Goal: Information Seeking & Learning: Check status

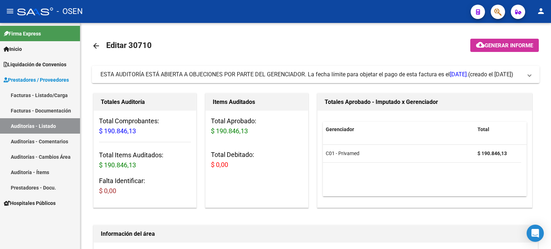
click at [23, 128] on link "Auditorías - Listado" at bounding box center [40, 125] width 80 height 15
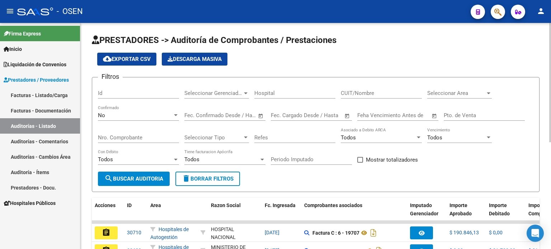
click at [118, 91] on input "Id" at bounding box center [138, 93] width 81 height 6
click at [170, 93] on input "Id" at bounding box center [138, 93] width 81 height 6
click at [209, 93] on span "Seleccionar Gerenciador" at bounding box center [213, 93] width 58 height 6
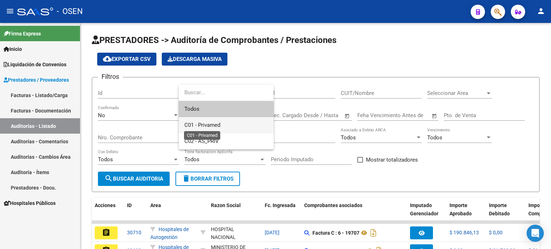
click at [210, 125] on span "C01 - Privamed" at bounding box center [202, 125] width 36 height 6
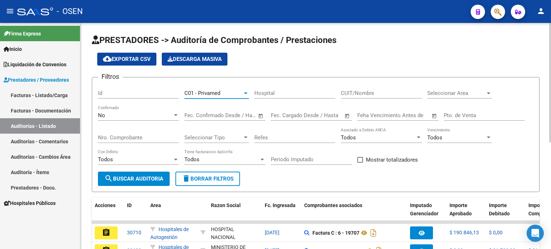
click at [245, 93] on div at bounding box center [246, 94] width 4 height 2
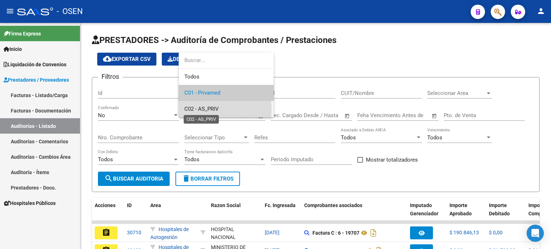
click at [201, 110] on span "C02 - AS_PRIV" at bounding box center [201, 109] width 34 height 6
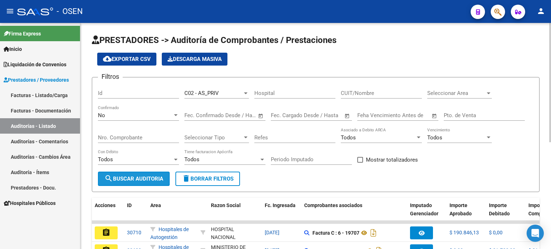
click at [134, 179] on span "search Buscar Auditoria" at bounding box center [133, 179] width 59 height 6
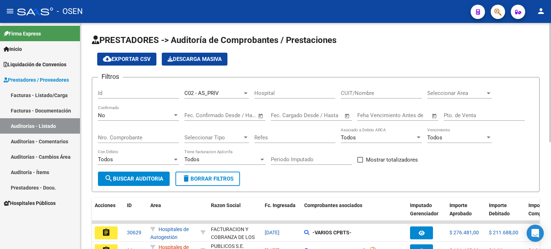
click at [245, 94] on div at bounding box center [245, 93] width 6 height 6
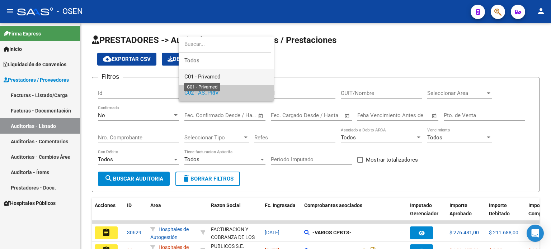
click at [205, 76] on span "C01 - Privamed" at bounding box center [202, 76] width 36 height 6
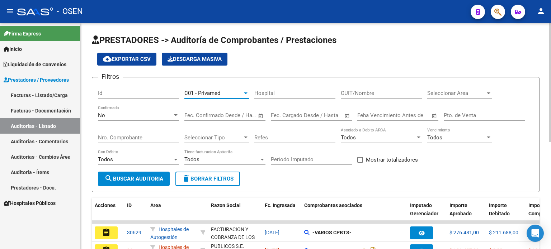
click at [143, 177] on span "search Buscar Auditoria" at bounding box center [133, 179] width 59 height 6
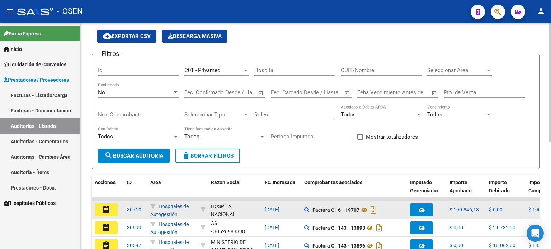
scroll to position [23, 0]
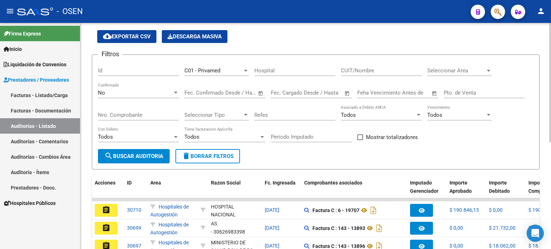
click at [204, 75] on div "C01 - Privamed Seleccionar Gerenciador" at bounding box center [216, 68] width 65 height 15
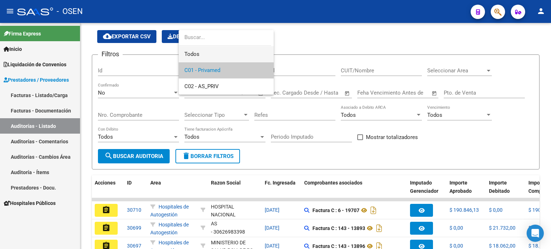
click at [222, 56] on span "Todos" at bounding box center [226, 54] width 84 height 16
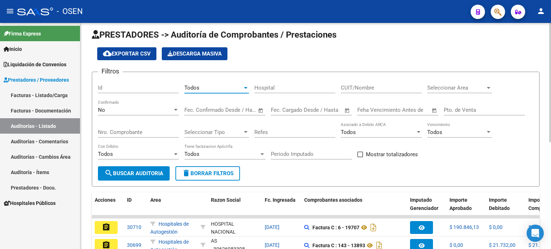
scroll to position [0, 0]
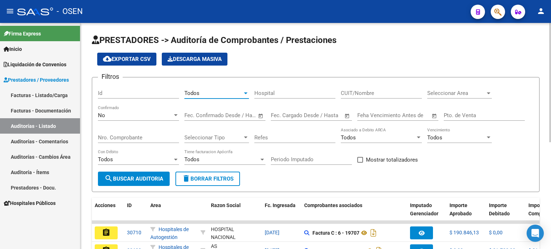
click at [163, 178] on span "search Buscar Auditoria" at bounding box center [133, 179] width 59 height 6
click at [118, 58] on span "cloud_download Exportar CSV" at bounding box center [127, 59] width 48 height 6
click at [221, 115] on input "text" at bounding box center [237, 115] width 35 height 6
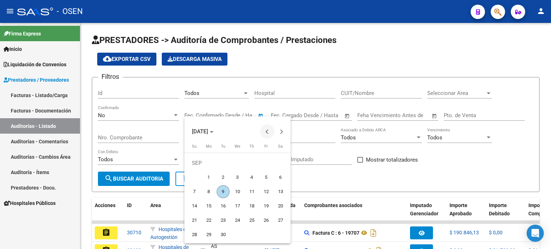
click at [268, 133] on button "Previous month" at bounding box center [267, 131] width 14 height 14
click at [252, 160] on span "1" at bounding box center [251, 163] width 13 height 13
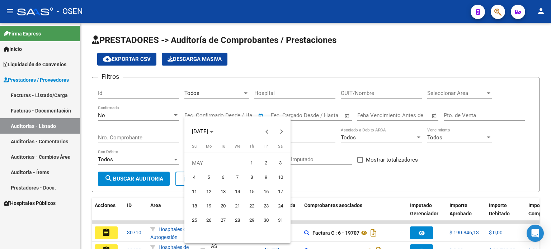
type input "01/05/2025"
click at [233, 113] on div at bounding box center [275, 124] width 551 height 249
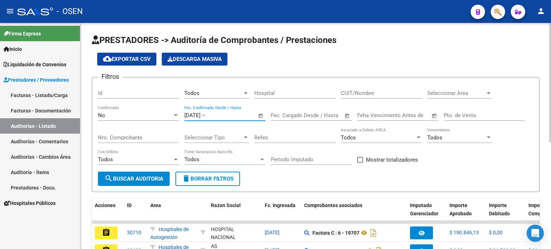
click at [260, 114] on span "Open calendar" at bounding box center [260, 115] width 17 height 17
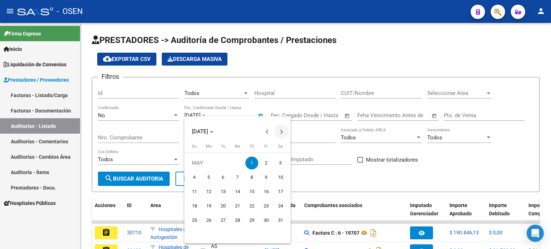
click at [280, 129] on button "Next month" at bounding box center [281, 131] width 14 height 14
click at [281, 129] on span "Next month" at bounding box center [281, 131] width 14 height 14
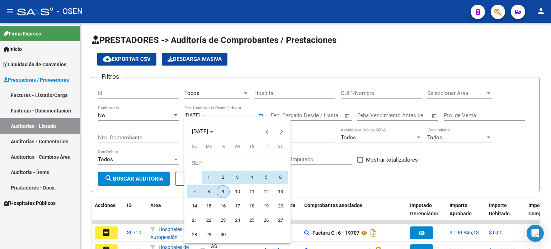
click at [224, 189] on span "9" at bounding box center [223, 191] width 13 height 13
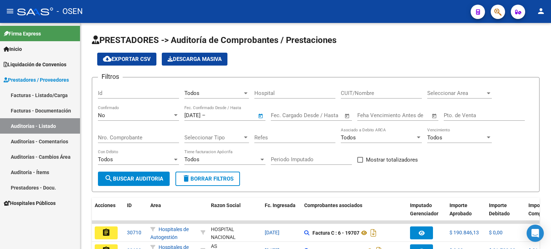
type input "[DATE]"
click at [141, 176] on span "search Buscar Auditoria" at bounding box center [133, 179] width 59 height 6
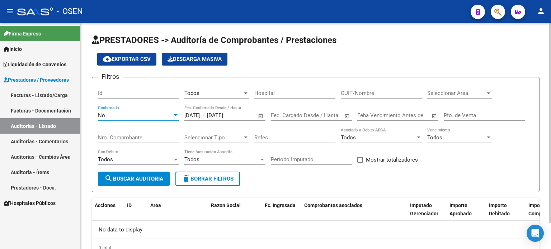
click at [175, 115] on div at bounding box center [176, 115] width 4 height 2
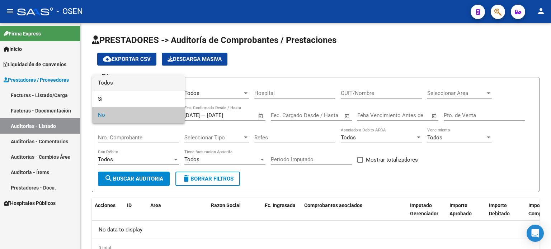
click at [115, 82] on span "Todos" at bounding box center [138, 83] width 81 height 16
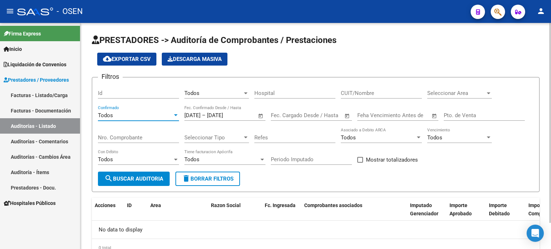
click at [137, 177] on span "search Buscar Auditoria" at bounding box center [133, 179] width 59 height 6
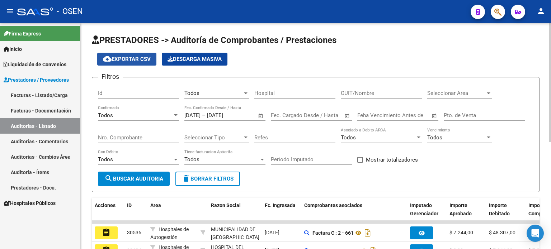
click at [123, 61] on span "cloud_download Exportar CSV" at bounding box center [127, 59] width 48 height 6
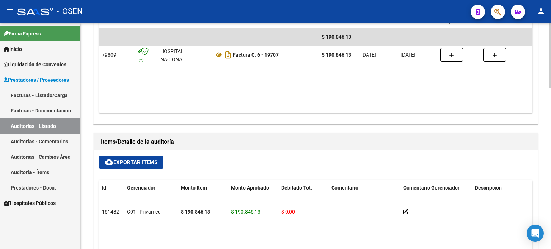
scroll to position [323, 0]
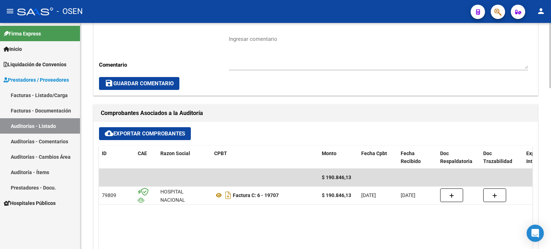
scroll to position [251, 0]
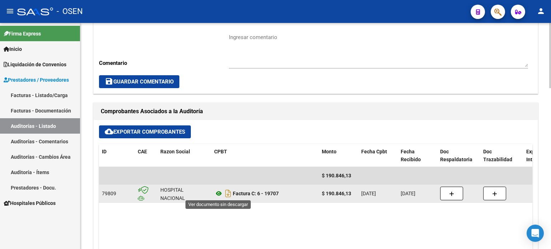
click at [219, 193] on icon at bounding box center [218, 193] width 9 height 9
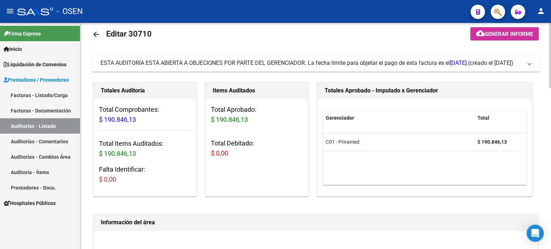
scroll to position [0, 0]
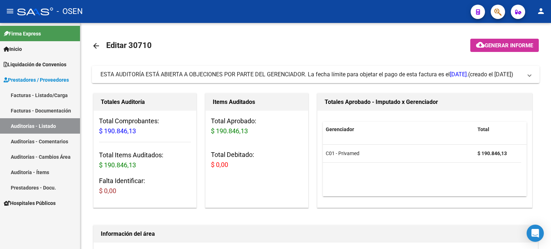
click at [49, 124] on link "Auditorías - Listado" at bounding box center [40, 125] width 80 height 15
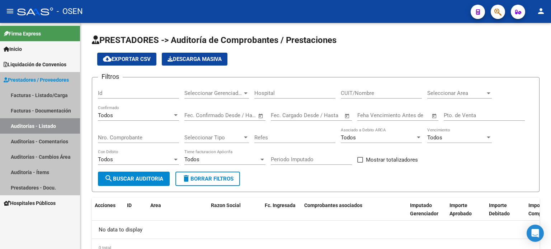
click at [49, 124] on link "Auditorías - Listado" at bounding box center [40, 125] width 80 height 15
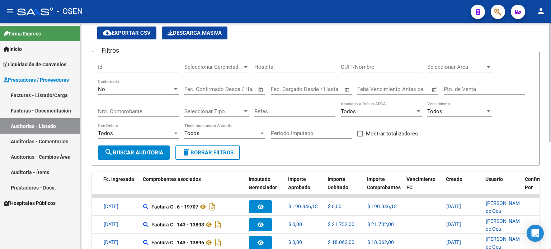
scroll to position [23, 0]
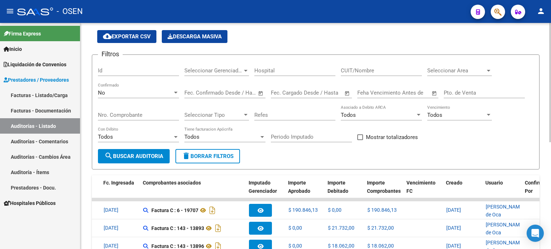
click at [245, 69] on div at bounding box center [245, 71] width 6 height 6
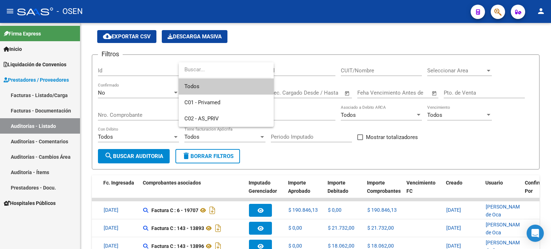
click at [409, 18] on div at bounding box center [275, 124] width 551 height 249
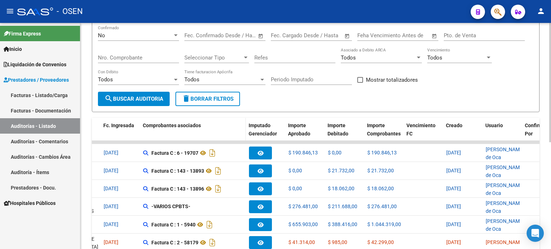
scroll to position [94, 0]
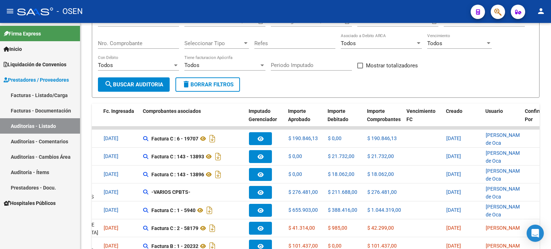
click at [30, 172] on link "Auditoría - Ítems" at bounding box center [40, 172] width 80 height 15
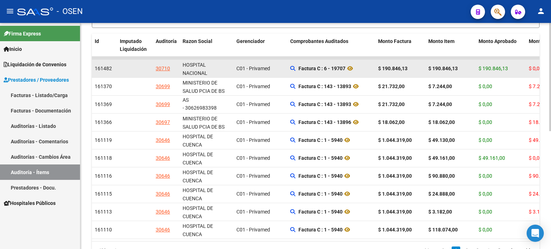
scroll to position [210, 0]
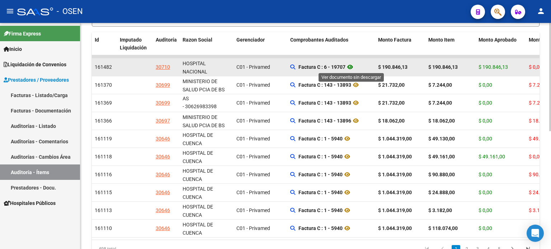
click at [351, 66] on icon at bounding box center [349, 67] width 9 height 9
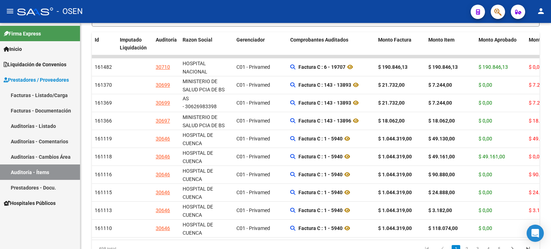
click at [42, 142] on link "Auditorías - Comentarios" at bounding box center [40, 141] width 80 height 15
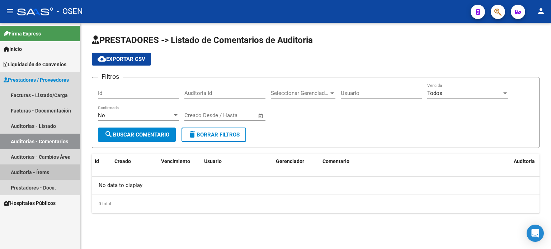
click at [44, 173] on link "Auditoría - Ítems" at bounding box center [40, 172] width 80 height 15
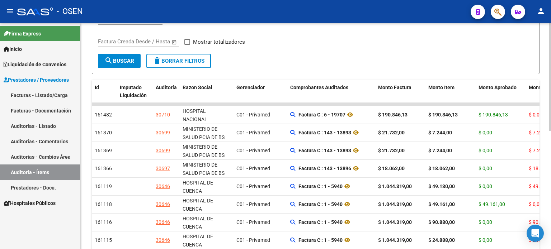
scroll to position [179, 0]
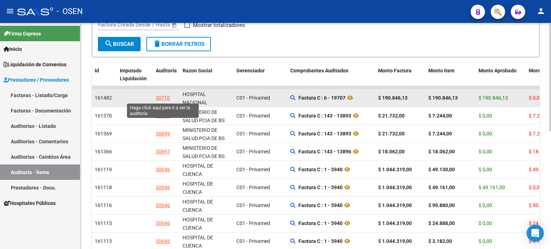
click at [166, 99] on div "30710" at bounding box center [163, 98] width 14 height 8
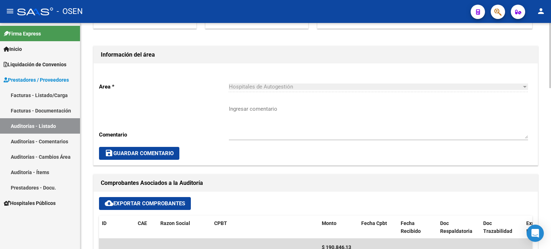
scroll to position [323, 0]
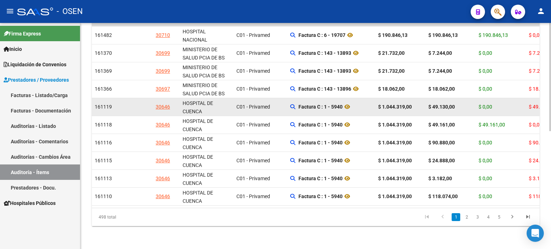
scroll to position [210, 0]
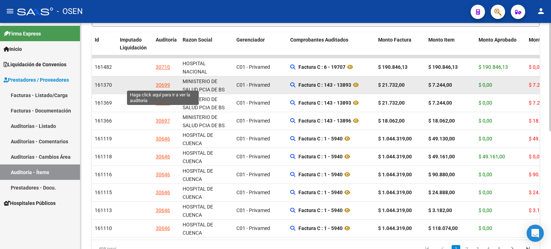
click at [161, 85] on div "30699" at bounding box center [163, 85] width 14 height 8
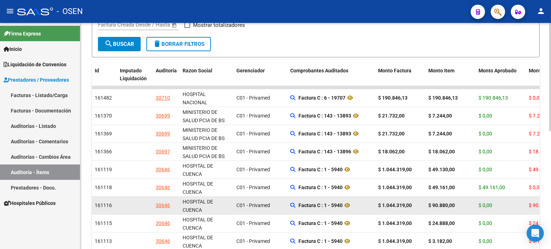
scroll to position [246, 0]
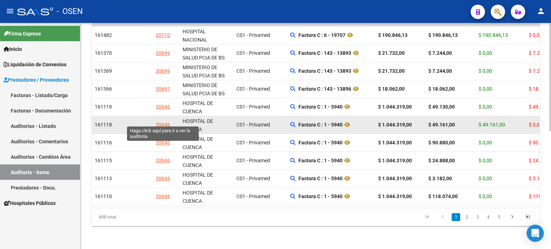
click at [166, 121] on div "30646" at bounding box center [163, 125] width 14 height 8
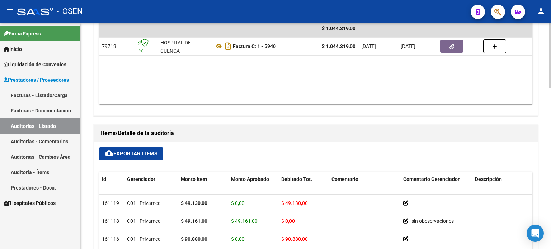
scroll to position [449, 0]
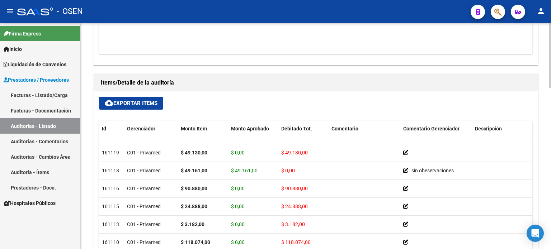
click at [131, 103] on span "cloud_download Exportar Items" at bounding box center [131, 103] width 53 height 6
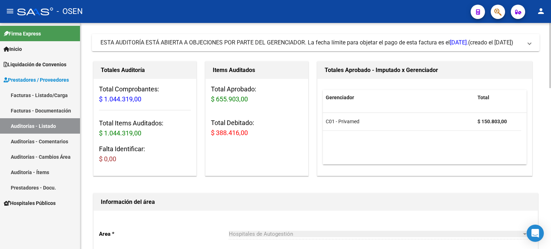
scroll to position [0, 0]
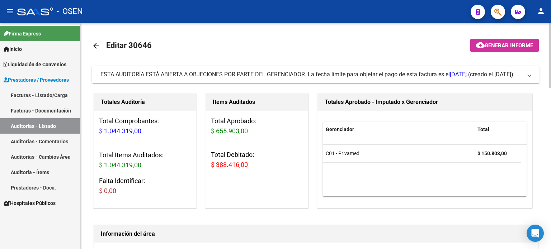
click at [550, 41] on div at bounding box center [550, 55] width 2 height 65
click at [100, 47] on mat-icon "arrow_back" at bounding box center [96, 46] width 9 height 9
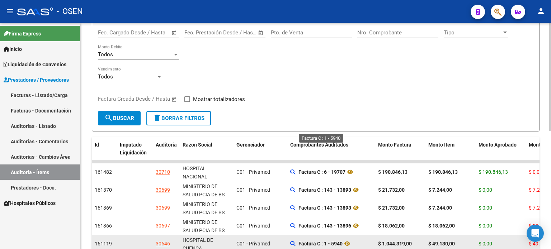
scroll to position [67, 0]
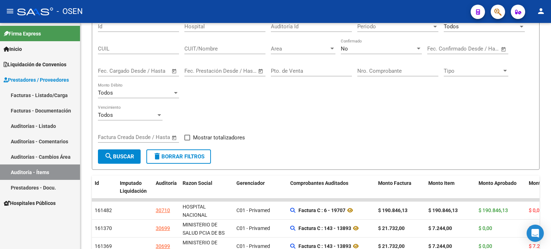
click at [37, 127] on link "Auditorías - Listado" at bounding box center [40, 125] width 80 height 15
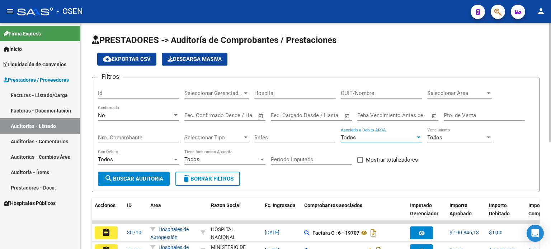
click at [419, 137] on div at bounding box center [419, 138] width 4 height 2
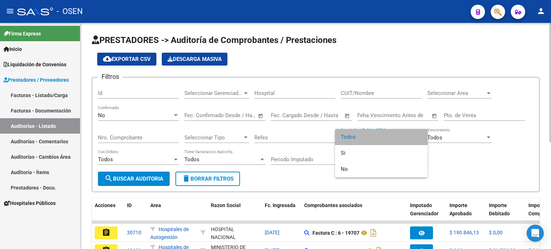
click at [419, 137] on span "Todos" at bounding box center [381, 137] width 81 height 16
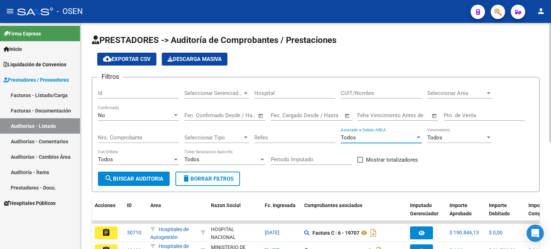
drag, startPoint x: 352, startPoint y: 116, endPoint x: 264, endPoint y: 118, distance: 88.6
click at [298, 117] on div "Fecha inicio – Fecha fin Fec. Cargado Desde / Hasta" at bounding box center [311, 112] width 81 height 15
